Goal: Find specific page/section

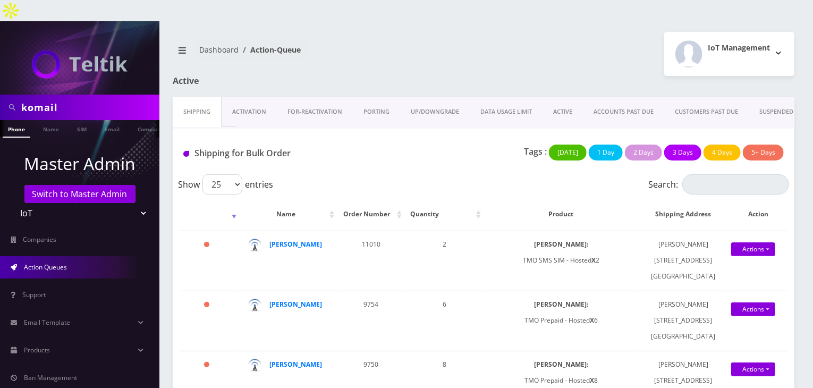
scroll to position [0, 5]
drag, startPoint x: 90, startPoint y: 89, endPoint x: 0, endPoint y: 86, distance: 89.9
click at [0, 95] on div "komail" at bounding box center [79, 108] width 159 height 26
type input "[PERSON_NAME]"
click at [46, 120] on link "Name" at bounding box center [51, 129] width 27 height 18
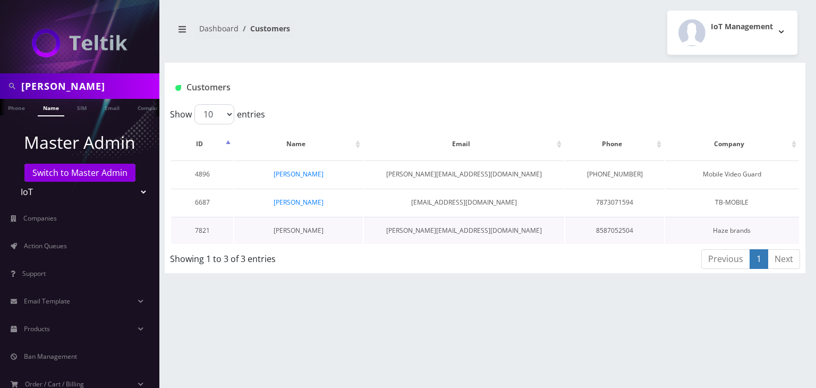
click at [300, 226] on link "[PERSON_NAME]" at bounding box center [299, 230] width 50 height 9
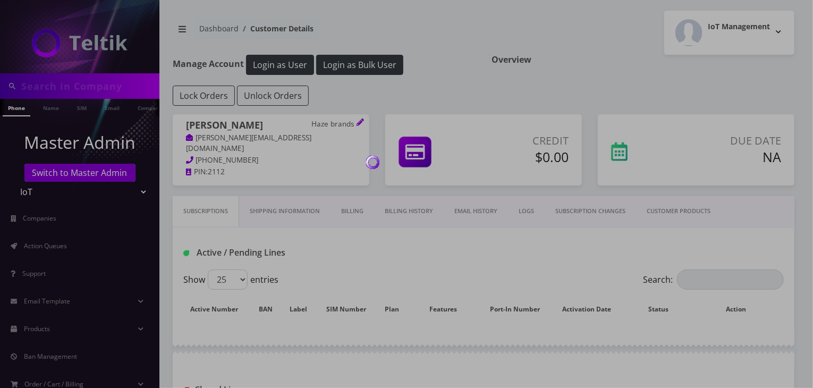
type input "[PERSON_NAME]"
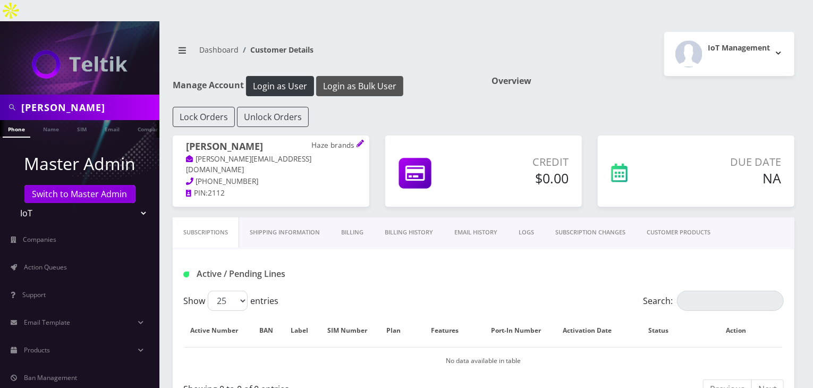
click at [344, 76] on button "Login as Bulk User" at bounding box center [359, 86] width 87 height 20
click at [356, 76] on button "Login as Bulk User" at bounding box center [359, 86] width 87 height 20
